Goal: Contribute content: Contribute content

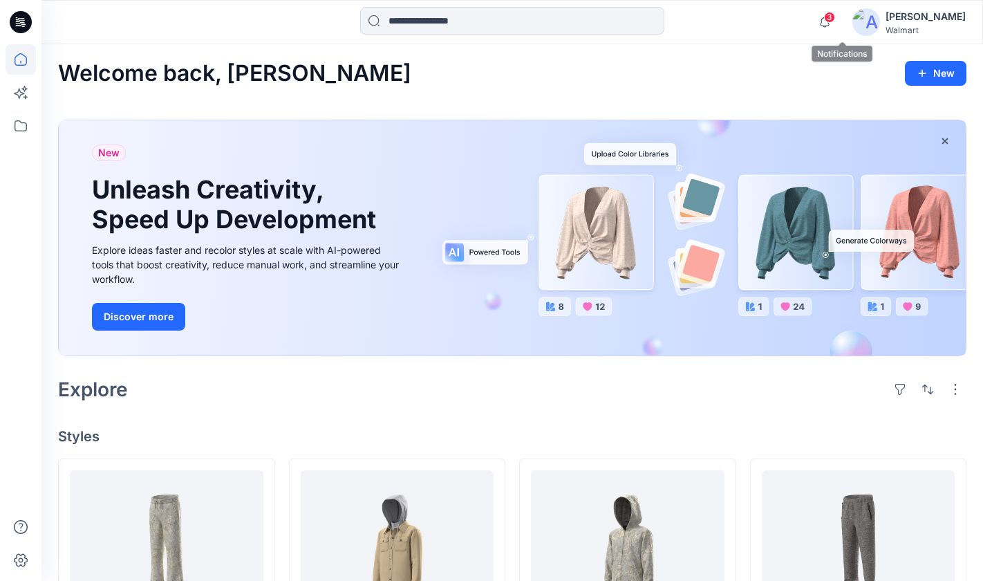
click at [835, 19] on span "3" at bounding box center [829, 17] width 11 height 11
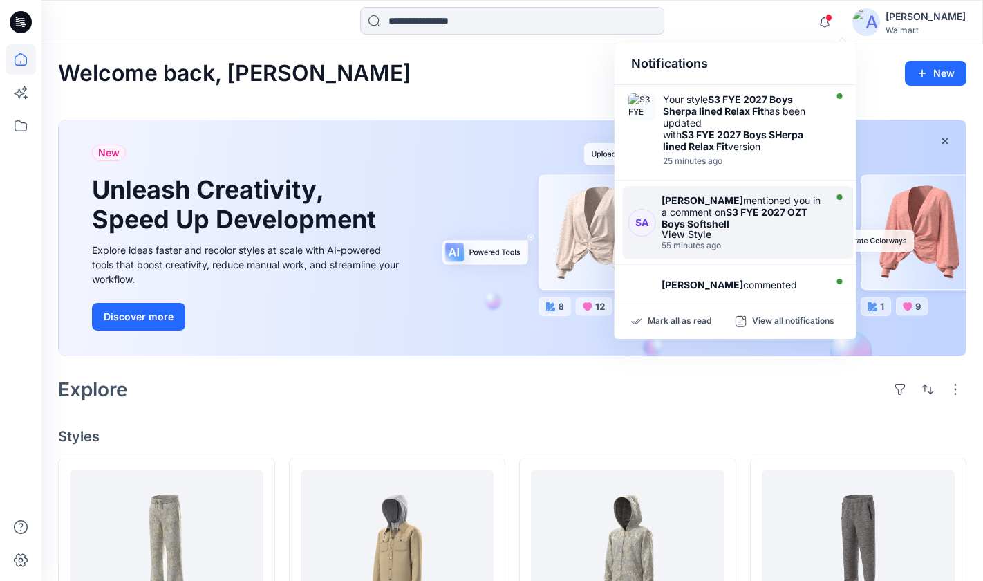
click at [743, 235] on div "View Style" at bounding box center [742, 235] width 160 height 10
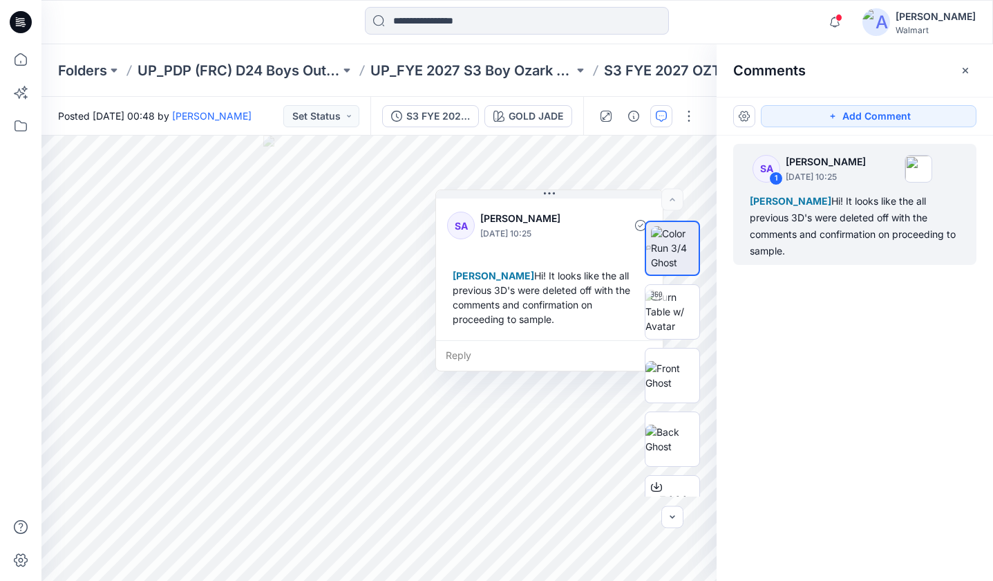
click at [852, 353] on div "SA 1 [PERSON_NAME] [DATE] 10:25 [PERSON_NAME] Hi! It looks like the all previou…" at bounding box center [855, 333] width 277 height 394
click at [844, 349] on div "SA 1 [PERSON_NAME] [DATE] 10:25 [PERSON_NAME] Hi! It looks like the all previou…" at bounding box center [855, 333] width 277 height 394
click at [512, 355] on div "Reply" at bounding box center [549, 355] width 227 height 30
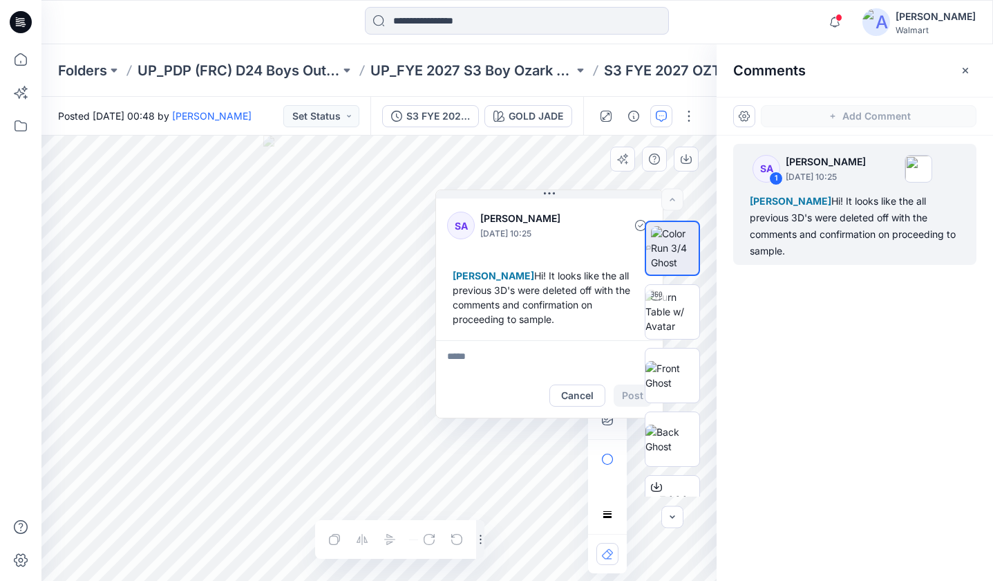
click at [795, 375] on div "SA 1 [PERSON_NAME] [DATE] 10:25 [PERSON_NAME] Hi! It looks like the all previou…" at bounding box center [855, 333] width 277 height 394
click at [795, 361] on div "SA 1 [PERSON_NAME] [DATE] 10:25 [PERSON_NAME] Hi! It looks like the all previou…" at bounding box center [855, 333] width 277 height 394
click at [966, 70] on icon "button" at bounding box center [965, 70] width 5 height 5
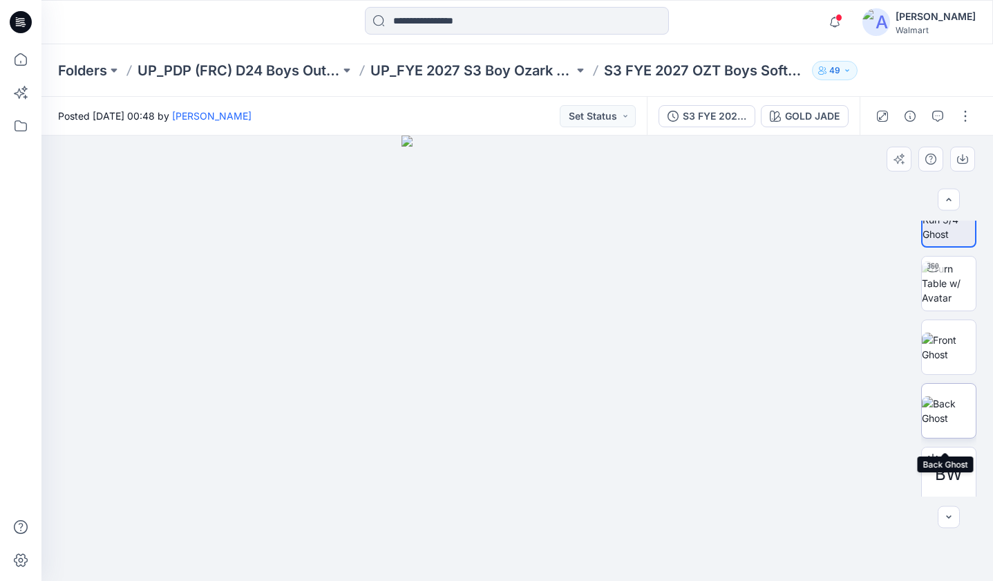
scroll to position [34, 0]
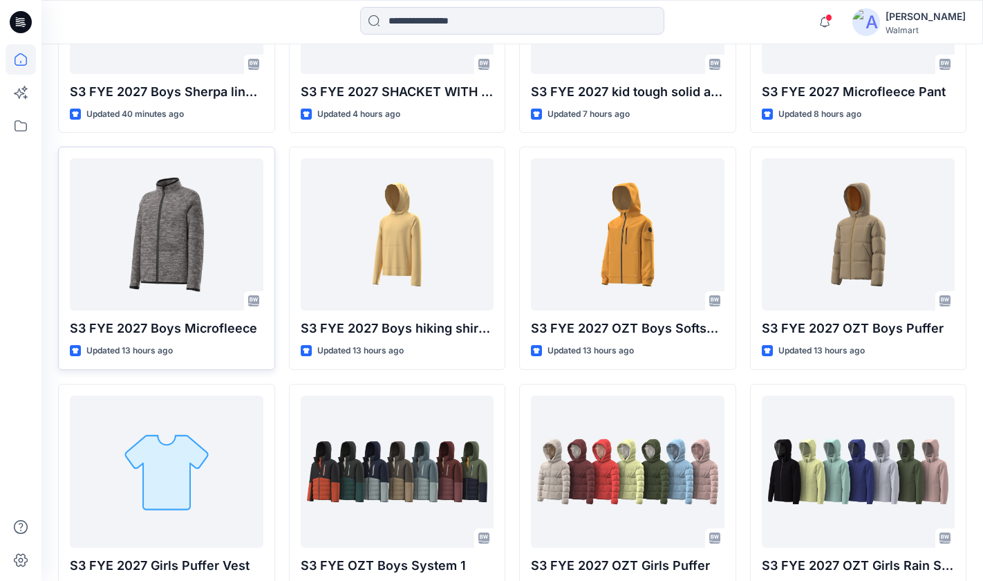
scroll to position [333, 0]
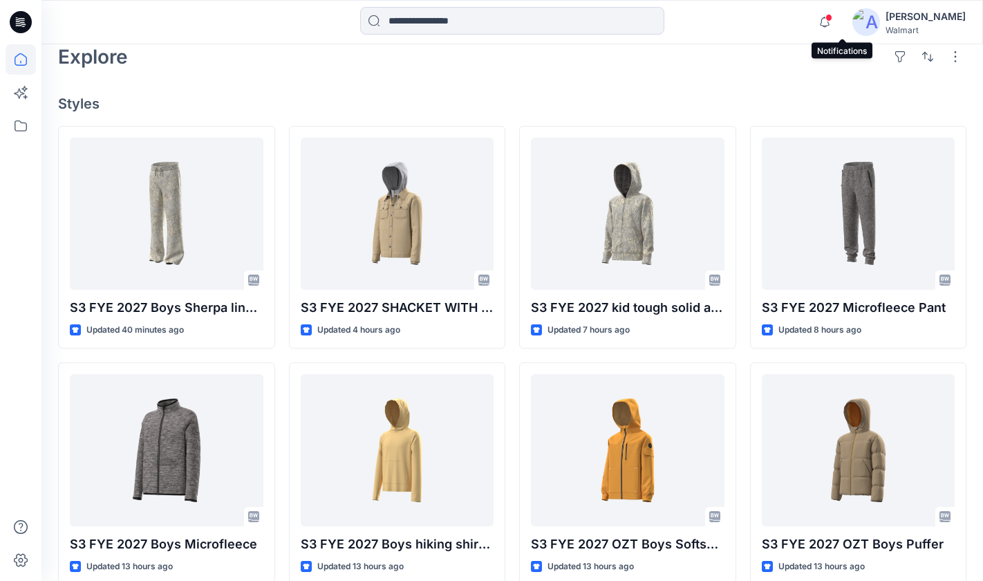
click at [832, 15] on span at bounding box center [828, 18] width 7 height 8
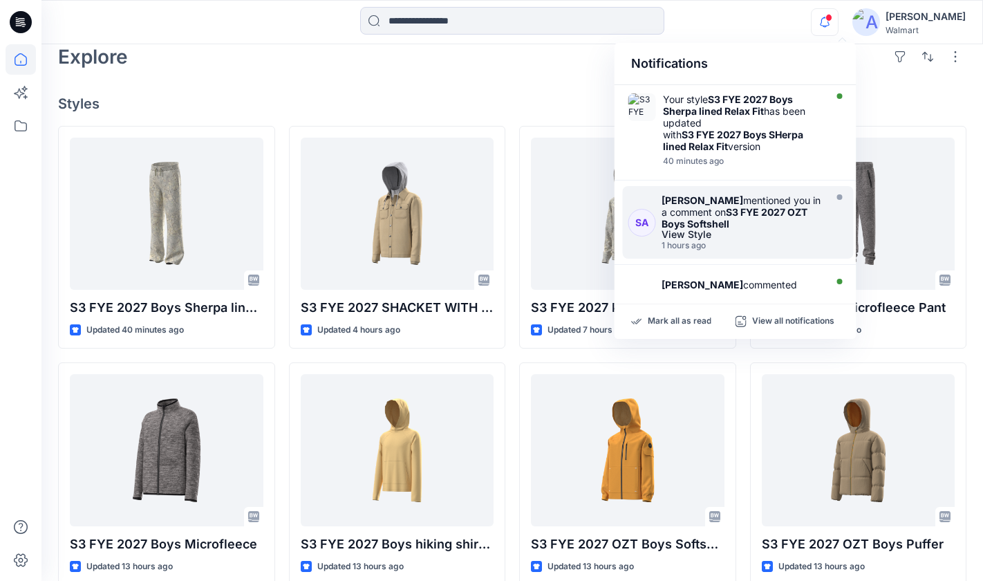
click at [758, 233] on div "View Style" at bounding box center [742, 235] width 160 height 10
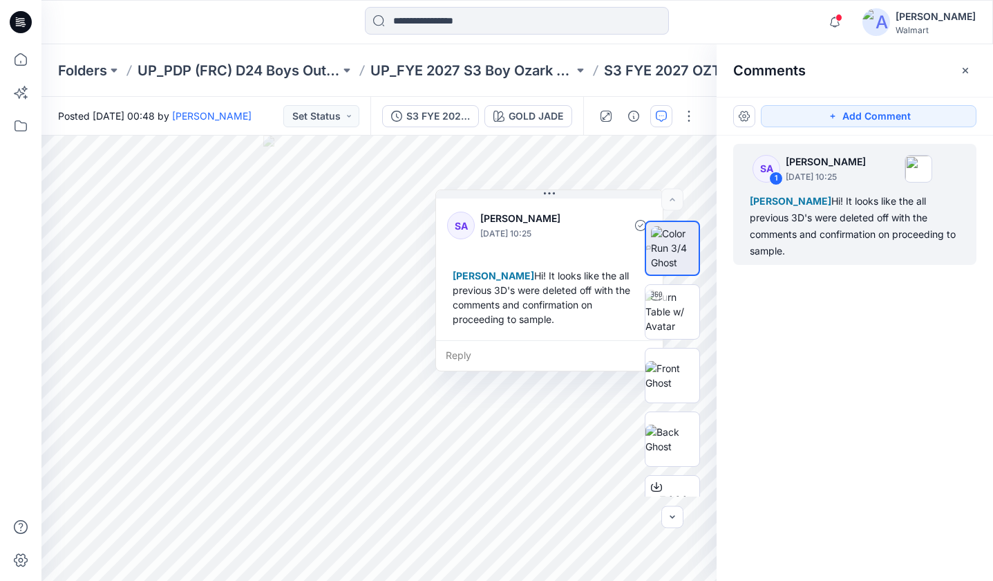
click at [894, 395] on div "SA 1 [PERSON_NAME] [DATE] 10:25 [PERSON_NAME] Hi! It looks like the all previou…" at bounding box center [855, 333] width 277 height 394
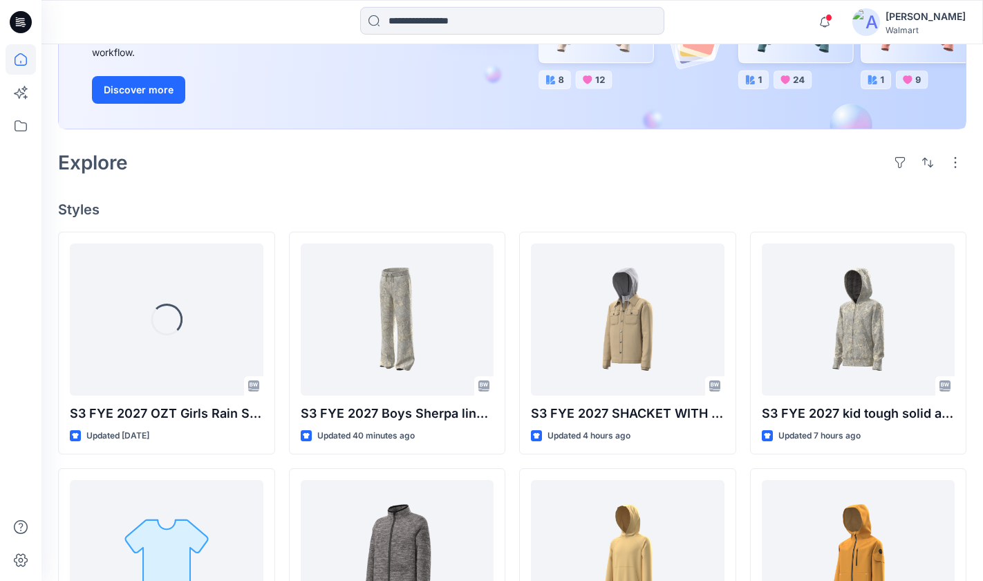
scroll to position [380, 0]
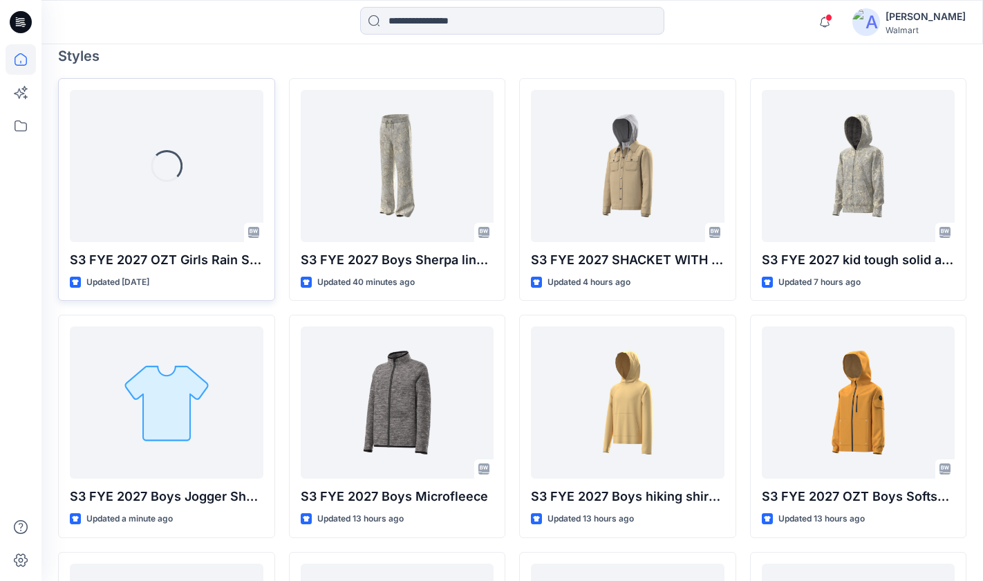
click at [186, 220] on div "Loading..." at bounding box center [167, 166] width 194 height 152
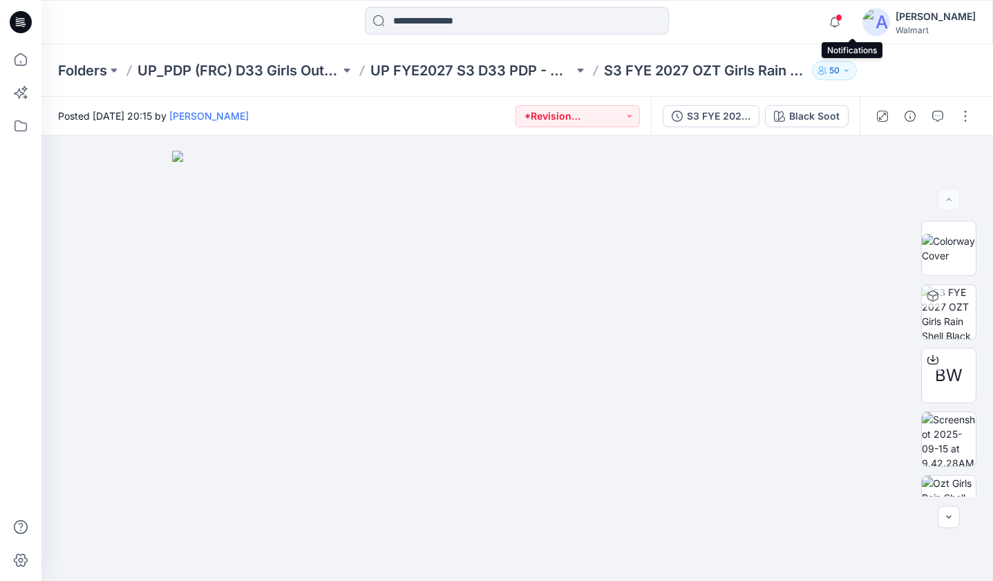
click at [843, 16] on div at bounding box center [832, 12] width 22 height 8
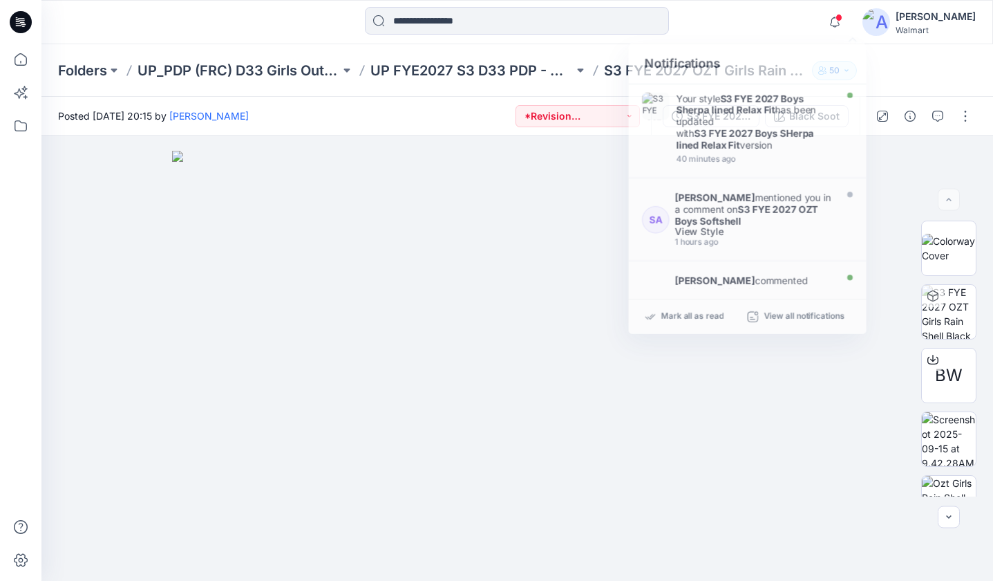
click at [749, 13] on div at bounding box center [517, 22] width 476 height 30
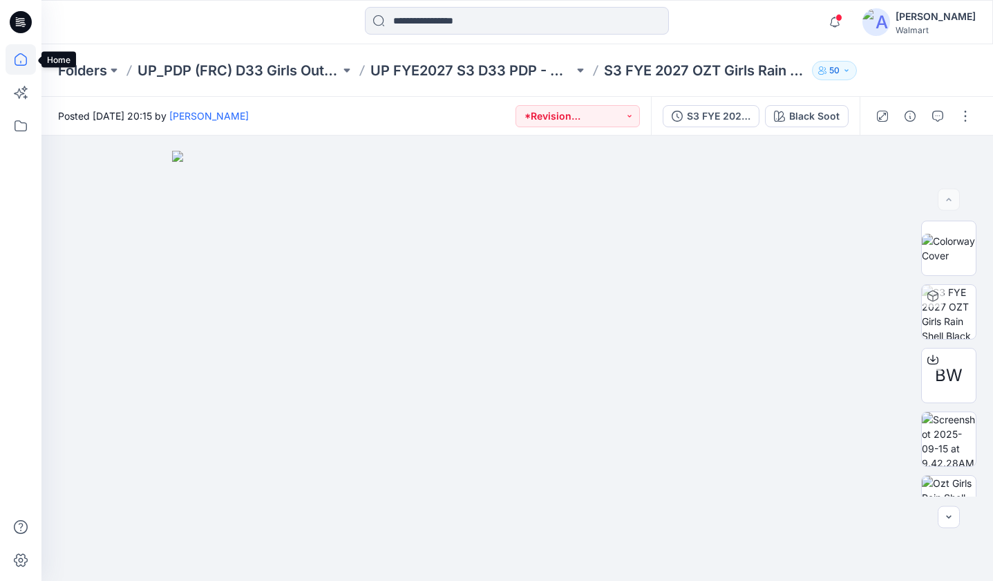
click at [17, 57] on icon at bounding box center [21, 59] width 30 height 30
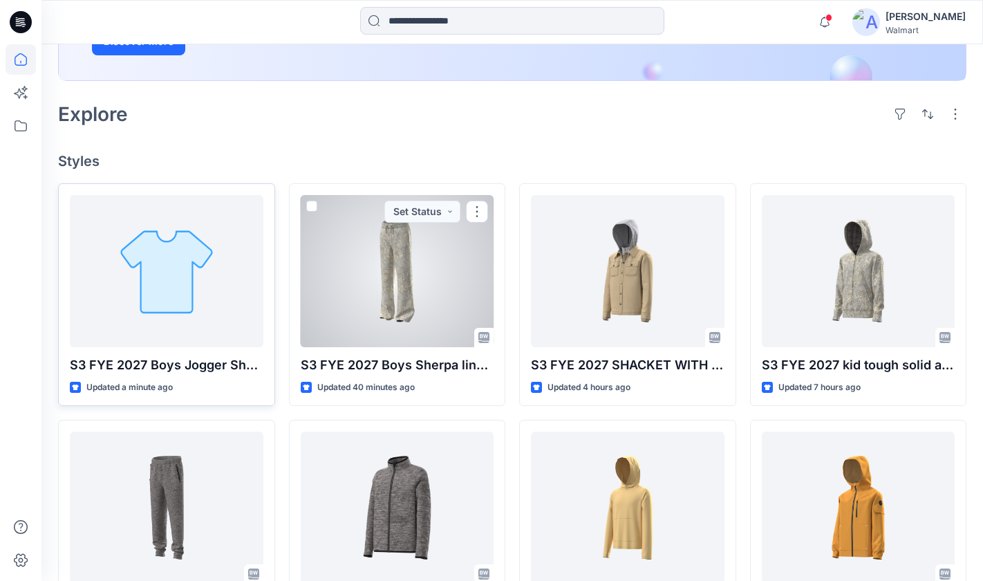
scroll to position [294, 0]
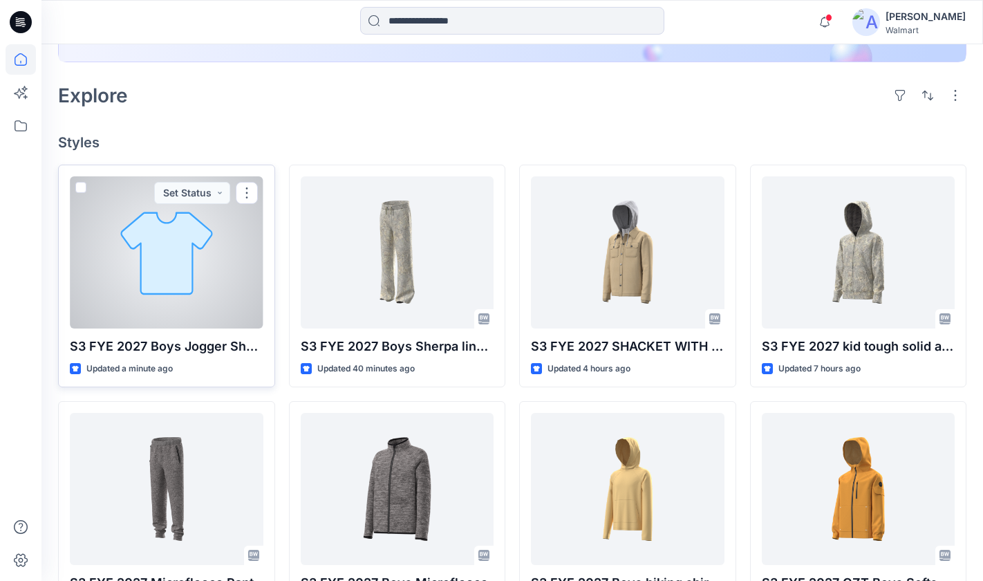
click at [237, 308] on div at bounding box center [167, 252] width 194 height 152
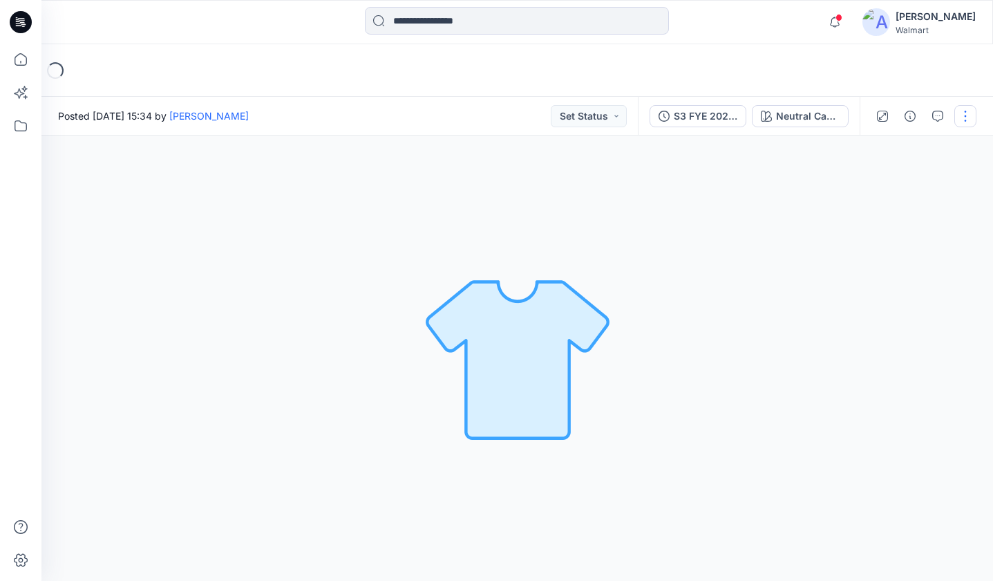
click at [971, 115] on button "button" at bounding box center [966, 116] width 22 height 22
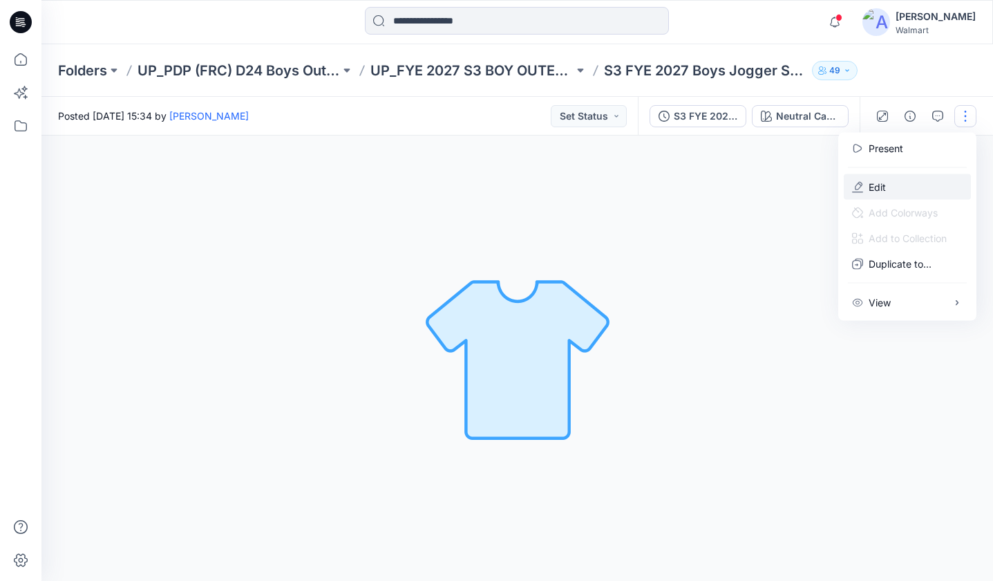
click at [879, 186] on p "Edit" at bounding box center [877, 187] width 17 height 15
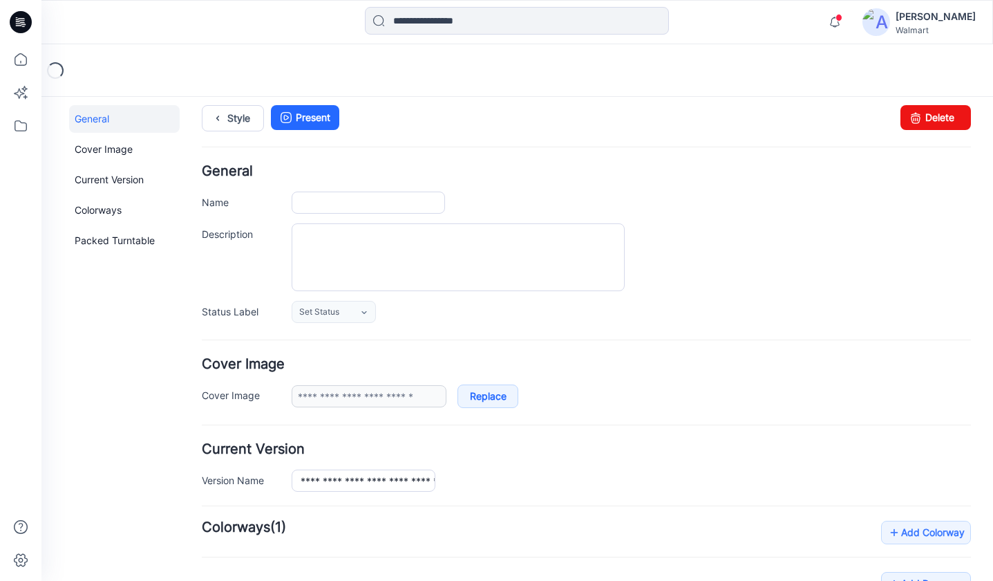
type input "**********"
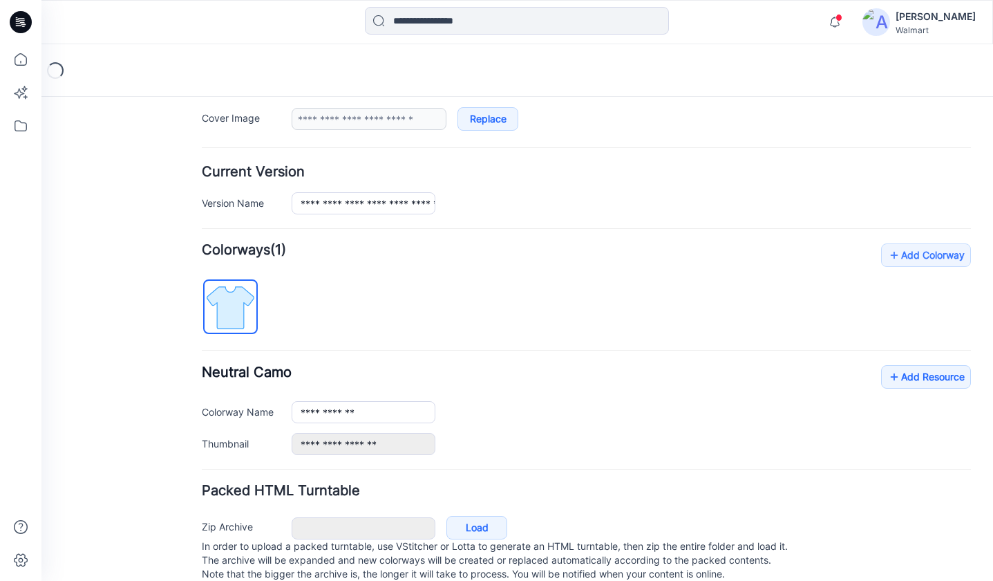
scroll to position [319, 0]
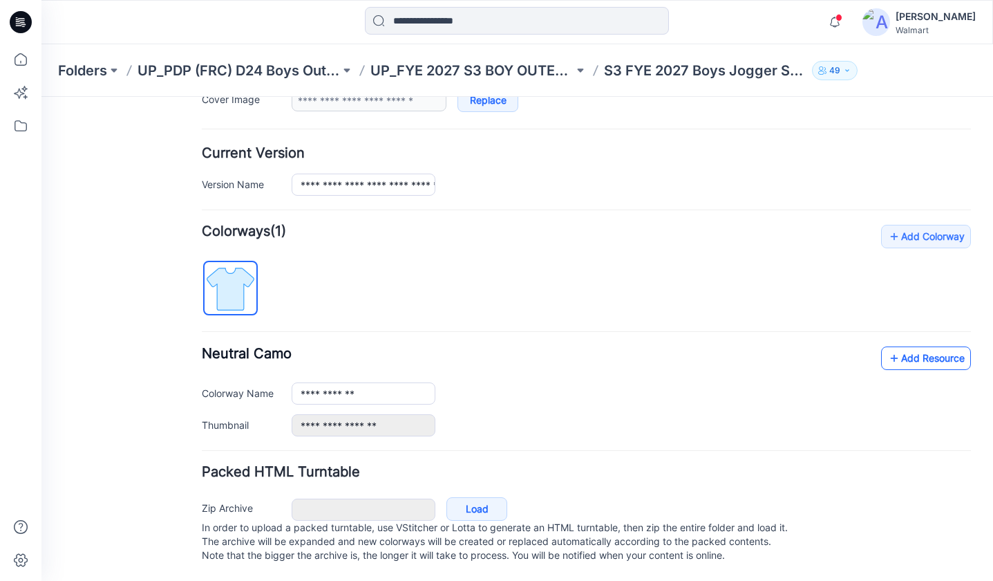
click at [890, 349] on icon at bounding box center [895, 358] width 14 height 22
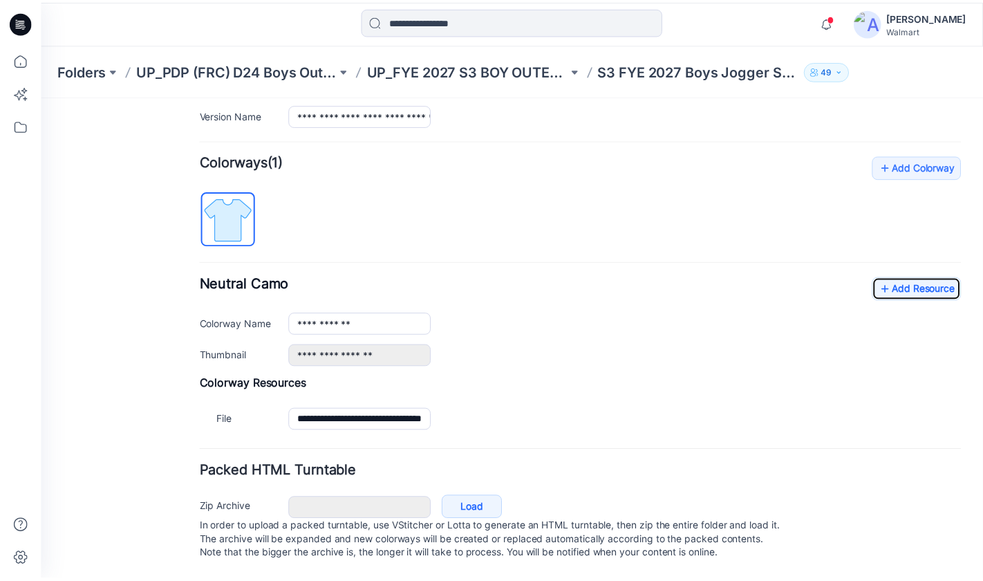
scroll to position [0, 0]
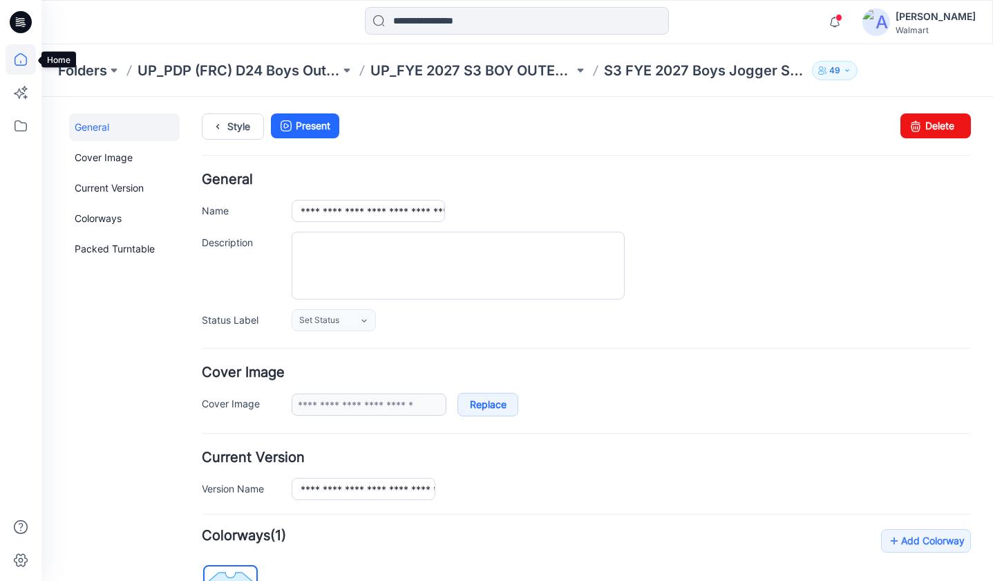
click at [16, 60] on icon at bounding box center [21, 59] width 30 height 30
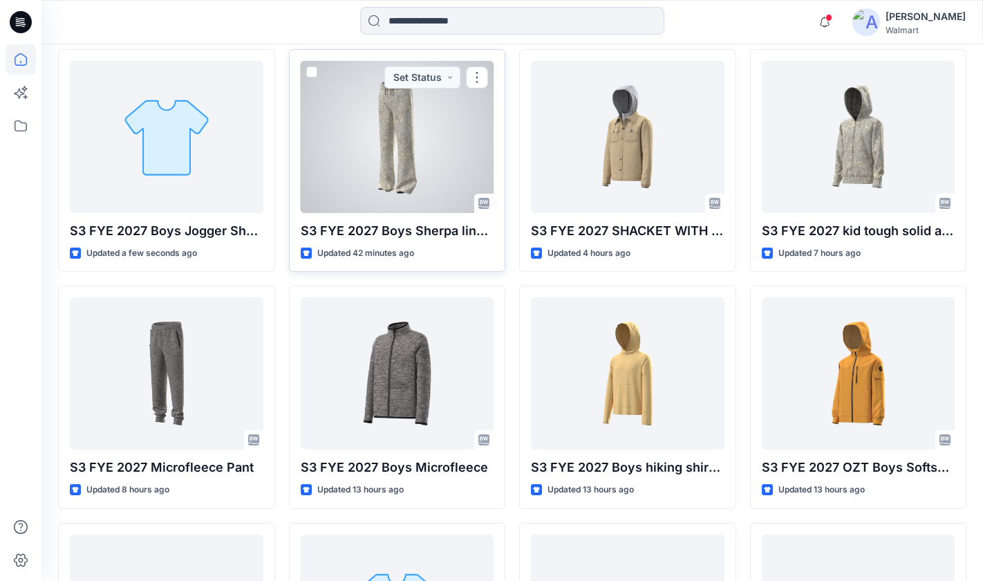
scroll to position [408, 0]
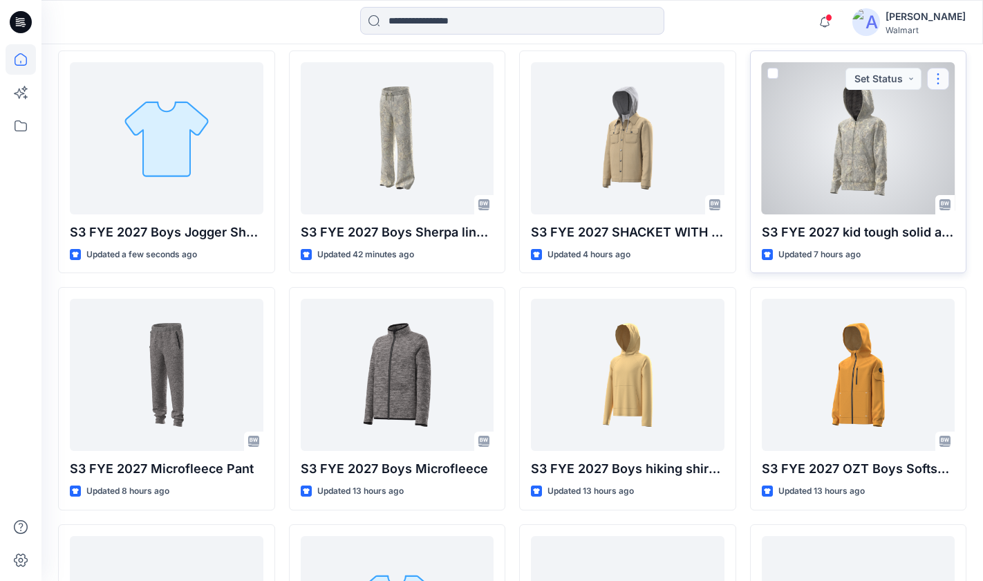
click at [941, 73] on button "button" at bounding box center [938, 79] width 22 height 22
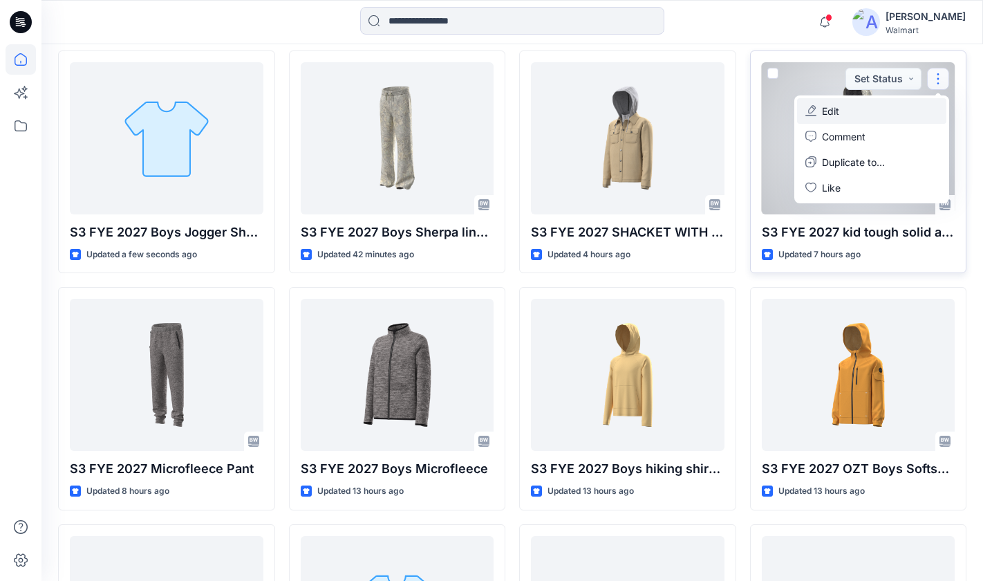
click at [843, 112] on button "Edit" at bounding box center [871, 111] width 149 height 26
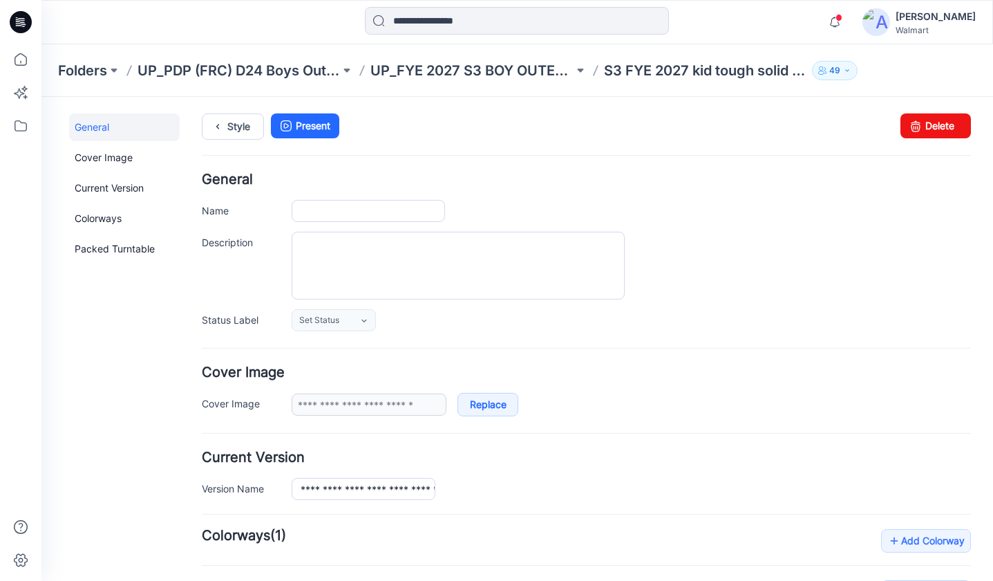
type input "**********"
type input "******"
type input "**********"
click at [767, 193] on div "**********" at bounding box center [586, 252] width 769 height 158
click at [17, 60] on icon at bounding box center [21, 59] width 30 height 30
